Goal: Navigation & Orientation: Find specific page/section

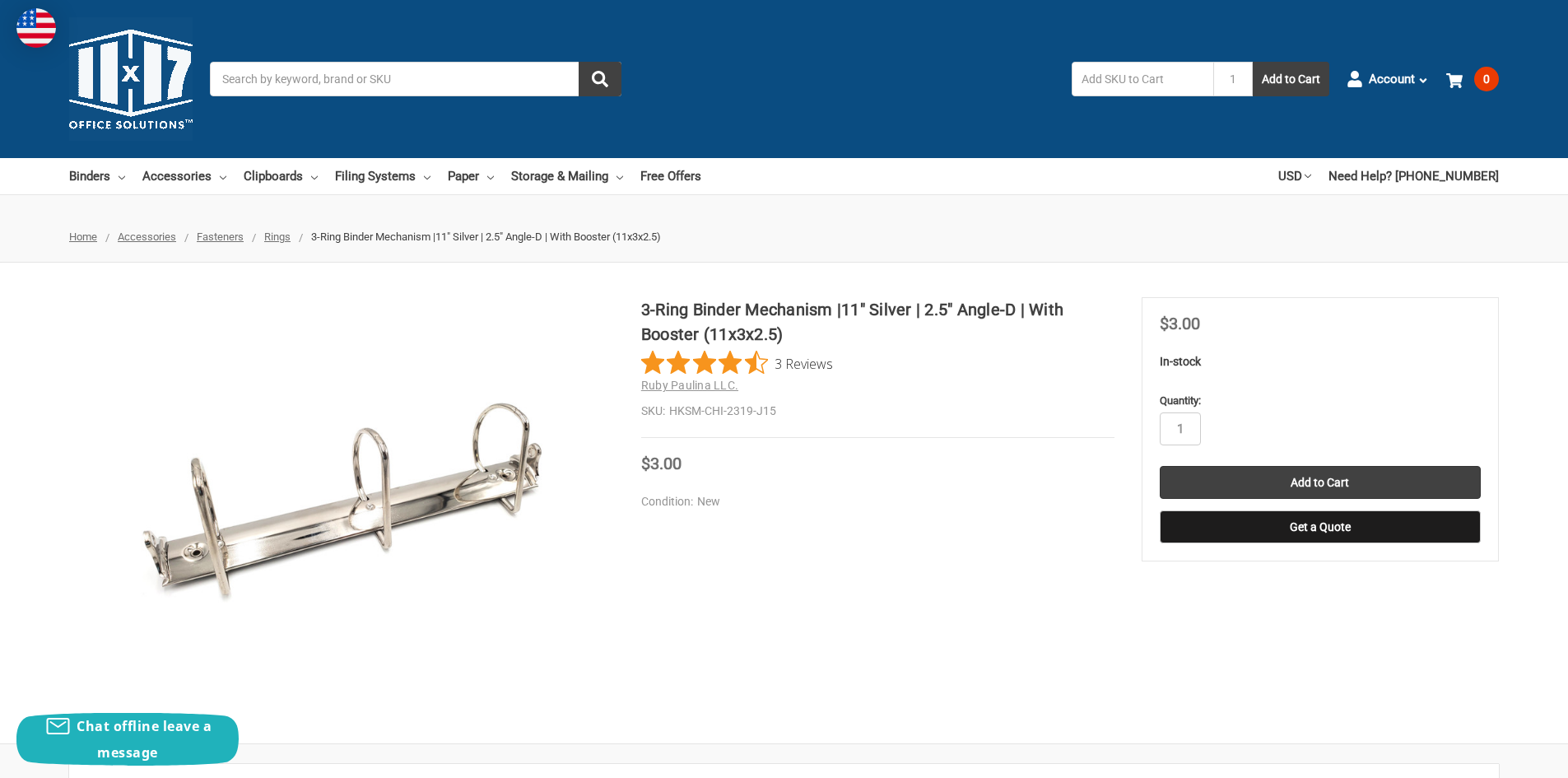
click at [281, 239] on span "Rings" at bounding box center [278, 236] width 27 height 12
